Goal: Information Seeking & Learning: Learn about a topic

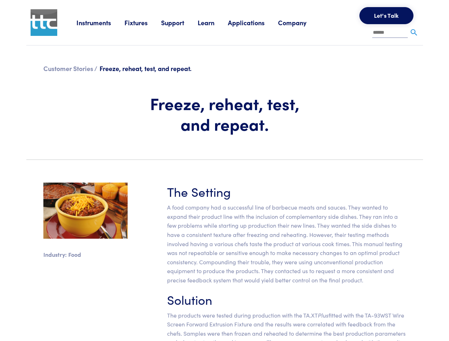
click at [224, 171] on section "Industry: Food The Setting A food company had a successful line of barbecue mea…" at bounding box center [225, 277] width 406 height 223
click at [101, 22] on link "Instruments" at bounding box center [100, 22] width 48 height 9
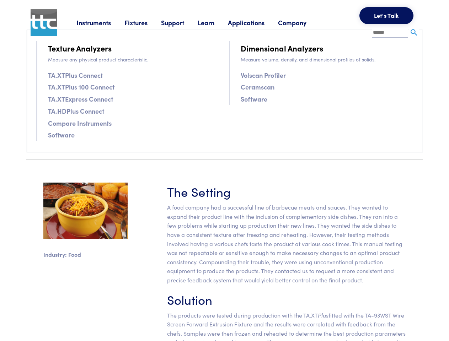
click at [144, 22] on link "Fixtures" at bounding box center [143, 22] width 37 height 9
